Goal: Task Accomplishment & Management: Manage account settings

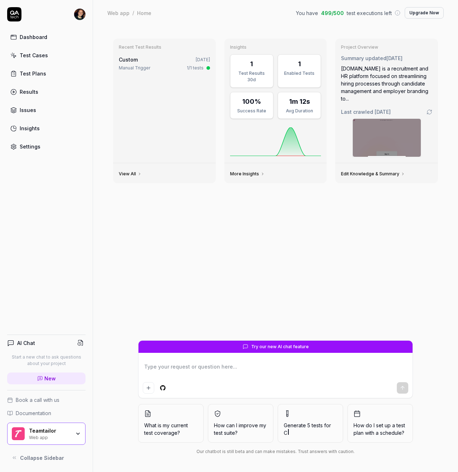
type textarea "*"
click at [33, 147] on div "Settings" at bounding box center [30, 147] width 21 height 8
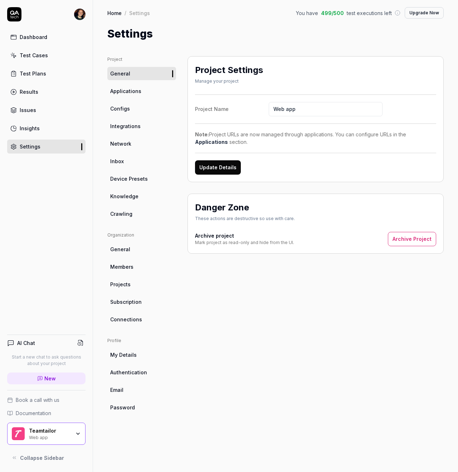
click at [138, 265] on link "Members" at bounding box center [141, 266] width 69 height 13
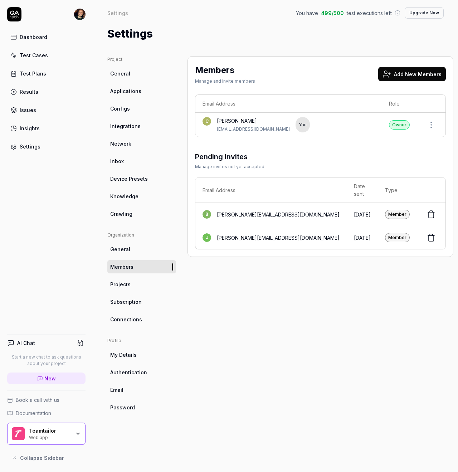
click at [224, 211] on div "[PERSON_NAME][EMAIL_ADDRESS][DOMAIN_NAME]" at bounding box center [278, 215] width 123 height 8
click at [226, 211] on div "[PERSON_NAME][EMAIL_ADDRESS][DOMAIN_NAME]" at bounding box center [278, 215] width 123 height 8
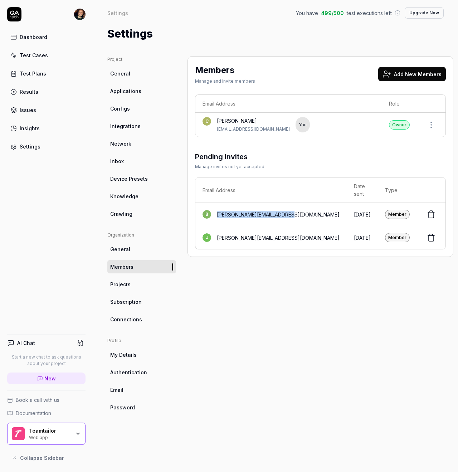
click at [277, 211] on div "[PERSON_NAME][EMAIL_ADDRESS][DOMAIN_NAME]" at bounding box center [278, 215] width 123 height 8
click at [334, 305] on div "Members Manage and Invite members Add New Members Email Address Role C CJ Kihlb…" at bounding box center [321, 257] width 266 height 402
click at [286, 289] on div "Members Manage and Invite members Add New Members Email Address Role C CJ Kihlb…" at bounding box center [321, 257] width 266 height 402
click at [330, 292] on div "Members Manage and Invite members Add New Members Email Address Role C CJ Kihlb…" at bounding box center [321, 257] width 266 height 402
drag, startPoint x: 353, startPoint y: 291, endPoint x: 419, endPoint y: 227, distance: 91.4
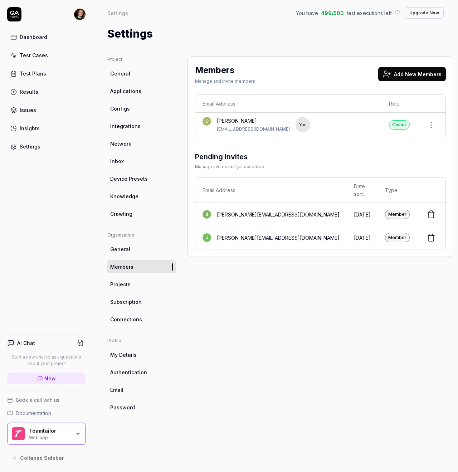
click at [359, 287] on div "Members Manage and Invite members Add New Members Email Address Role C CJ Kihlb…" at bounding box center [321, 257] width 266 height 402
click at [427, 210] on icon at bounding box center [431, 214] width 9 height 9
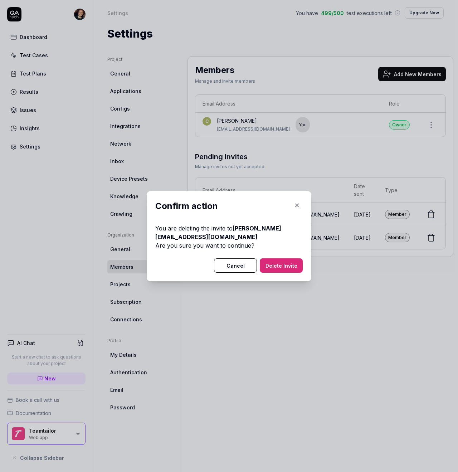
click at [278, 264] on button "Delete Invite" at bounding box center [281, 266] width 43 height 14
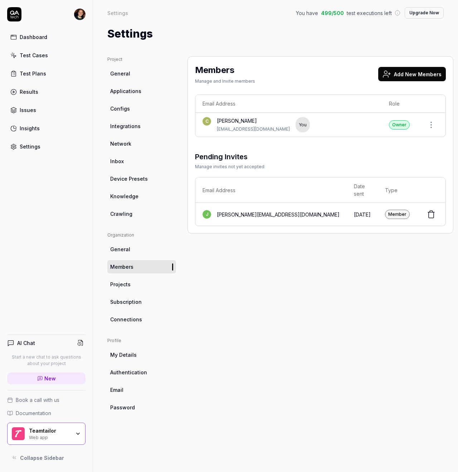
click at [398, 72] on button "Add New Members" at bounding box center [413, 74] width 68 height 14
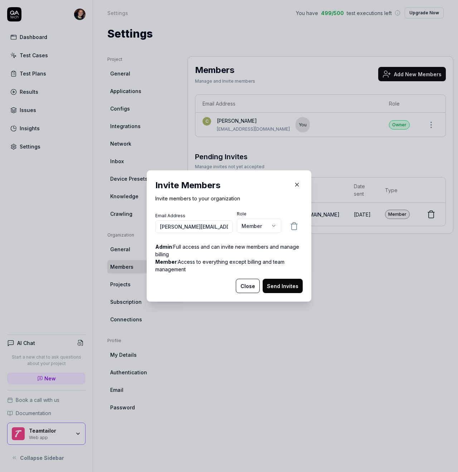
type input "[PERSON_NAME][EMAIL_ADDRESS][DOMAIN_NAME]"
click at [263, 222] on body "Dashboard Test Cases Test Plans Results Issues Insights Settings AI Chat Start …" at bounding box center [229, 236] width 458 height 472
select select "*"
click at [289, 285] on button "Send Invites" at bounding box center [283, 286] width 40 height 14
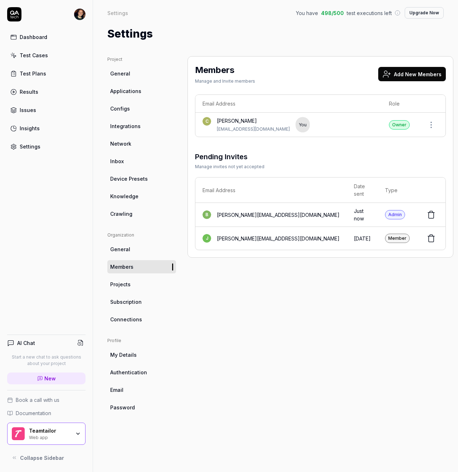
click at [129, 267] on span "Members" at bounding box center [121, 267] width 23 height 8
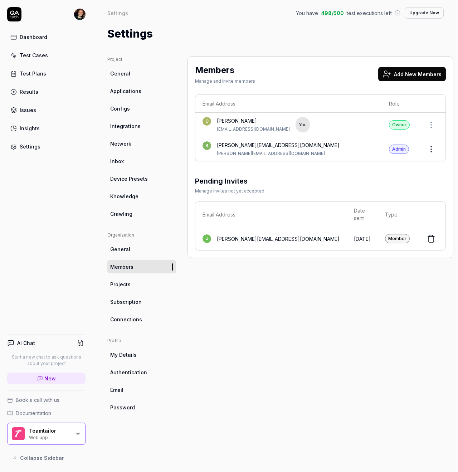
click at [39, 54] on div "Test Cases" at bounding box center [34, 56] width 28 height 8
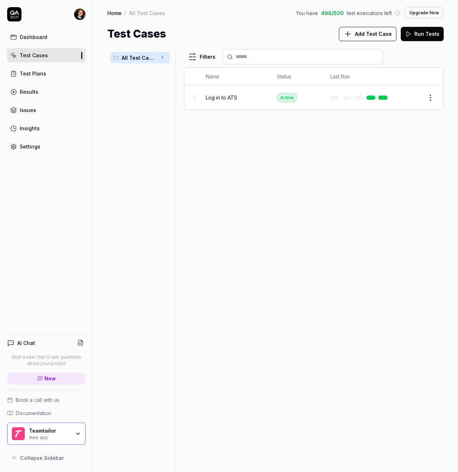
click at [218, 100] on span "Log in to ATS" at bounding box center [222, 98] width 32 height 8
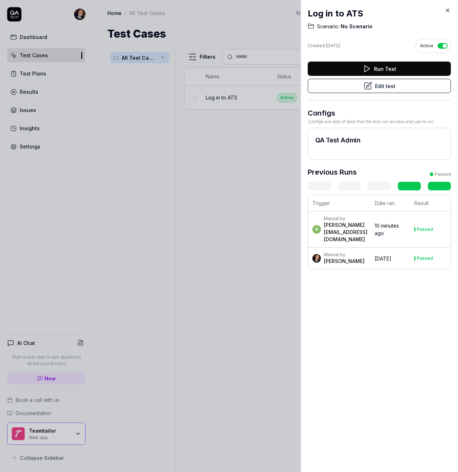
click at [261, 203] on div at bounding box center [229, 236] width 458 height 472
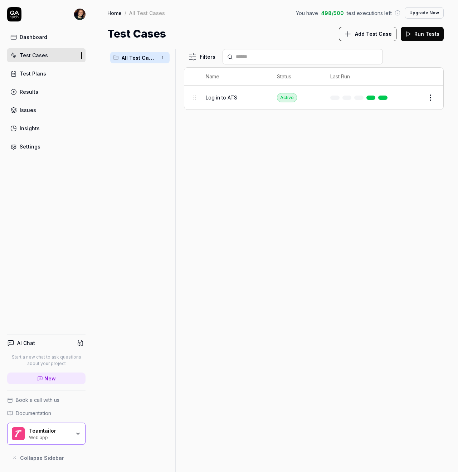
click at [304, 235] on div "Filters Name Status Last Run Log in to ATS Active Edit" at bounding box center [314, 260] width 260 height 423
click at [41, 54] on div "Test Cases" at bounding box center [34, 56] width 28 height 8
click at [270, 213] on div "Filters Name Status Last Run Log in to ATS Active Edit" at bounding box center [314, 260] width 260 height 423
